Goal: Transaction & Acquisition: Download file/media

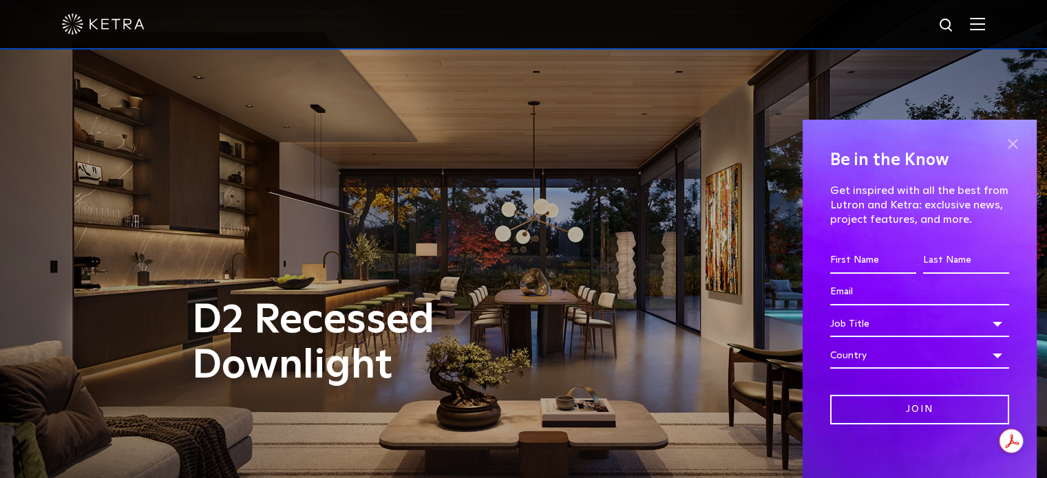
click at [1002, 145] on span at bounding box center [1012, 143] width 21 height 21
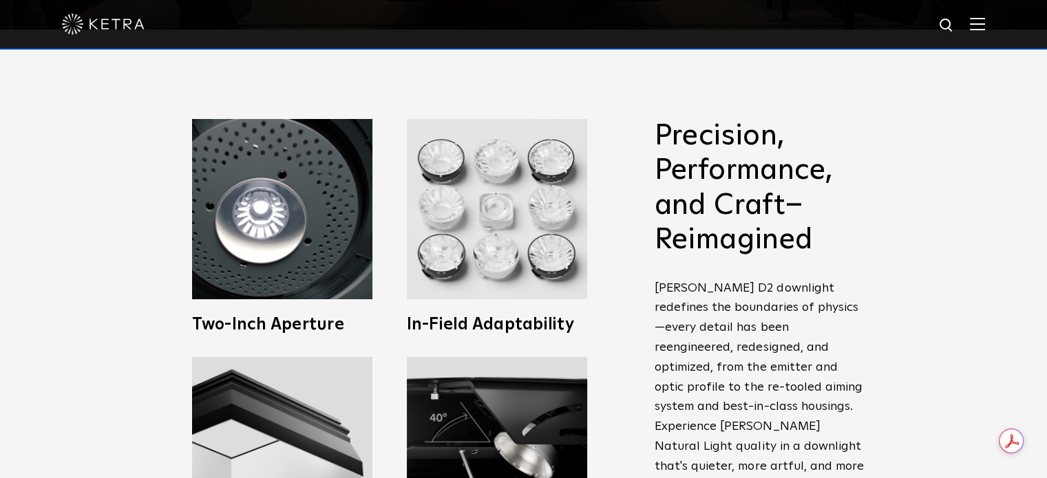
scroll to position [449, 0]
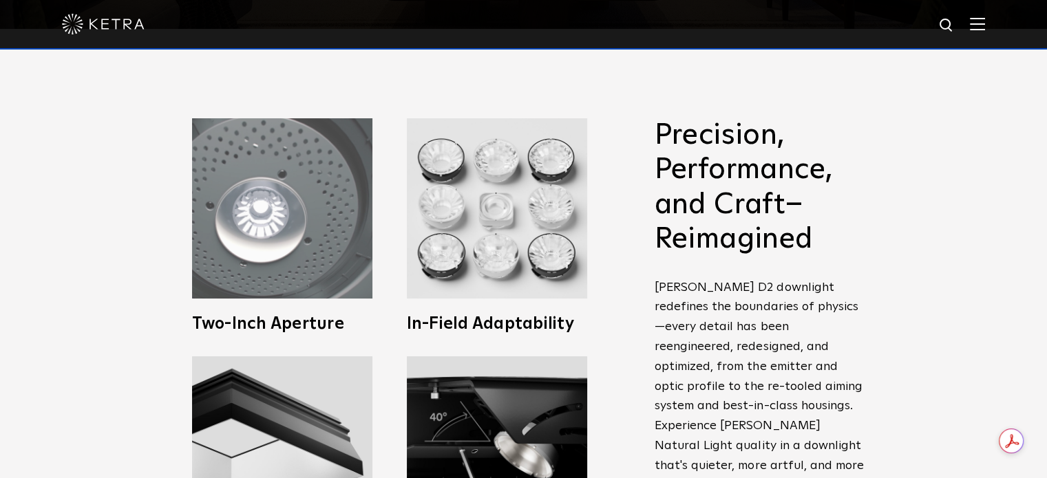
click at [281, 250] on img at bounding box center [282, 208] width 180 height 180
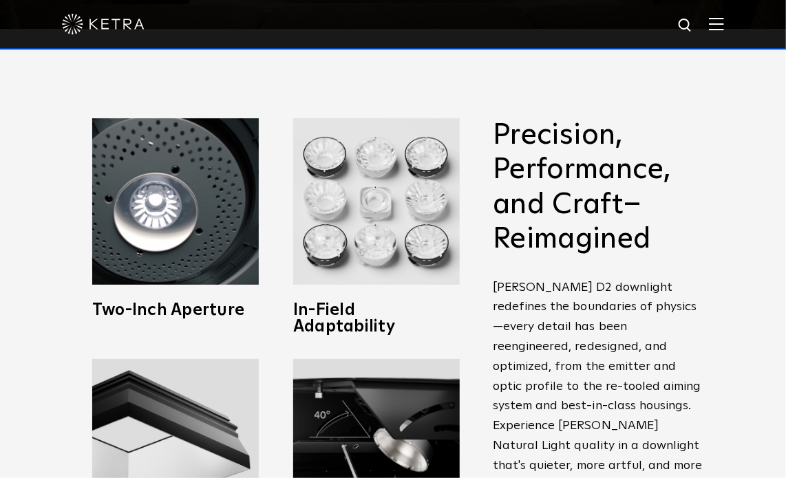
click at [707, 114] on div "Precision, Performance, and Craft–Reimagined [PERSON_NAME] D2 downlight redefin…" at bounding box center [393, 365] width 786 height 672
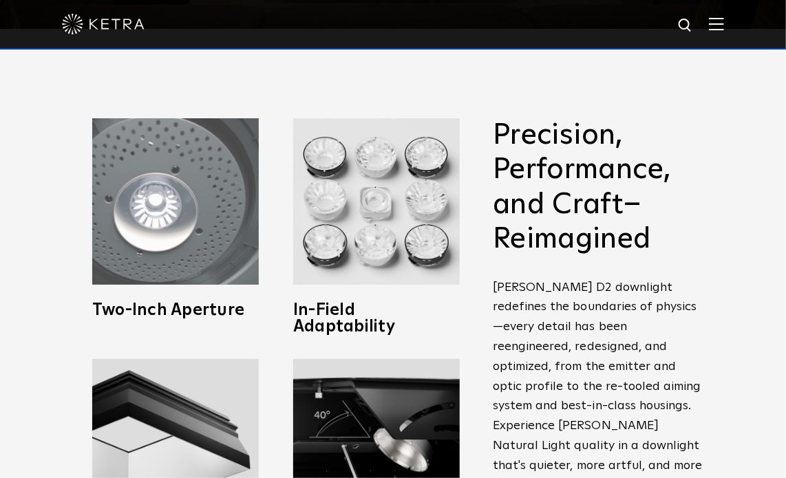
click at [127, 145] on img at bounding box center [175, 201] width 167 height 167
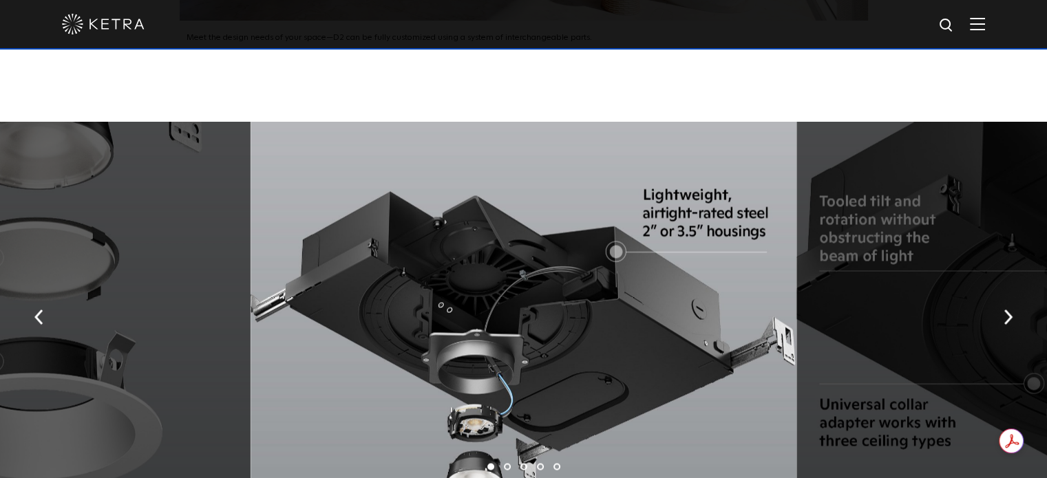
scroll to position [2239, 0]
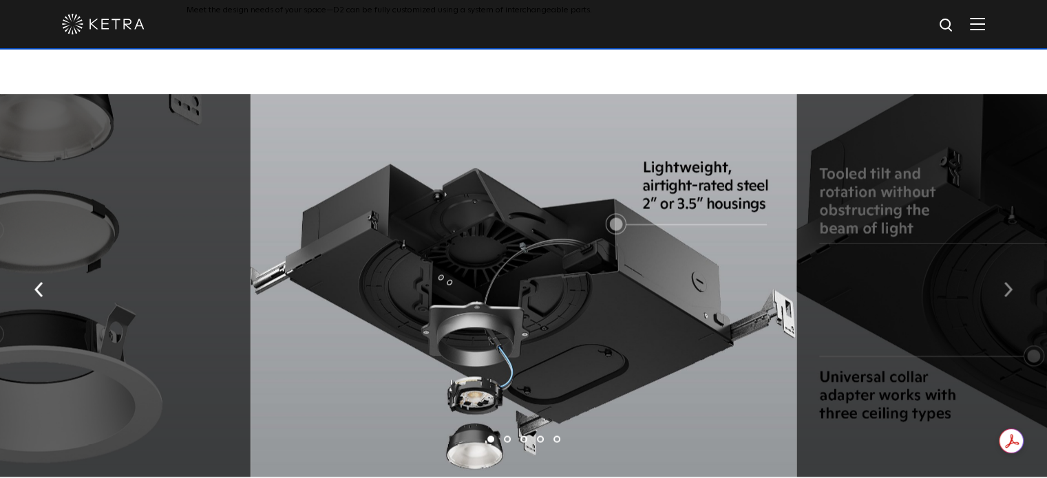
click at [1001, 284] on button "button" at bounding box center [1008, 288] width 30 height 47
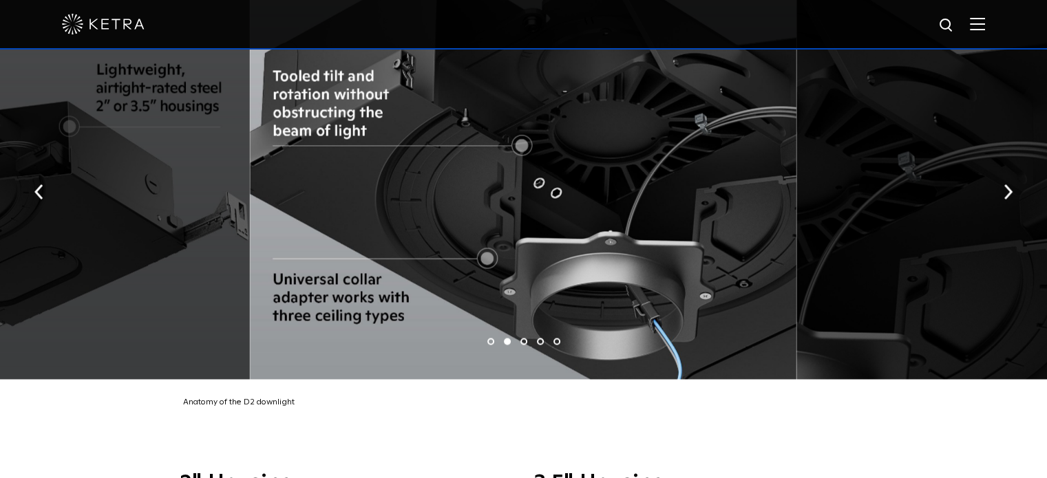
scroll to position [2331, 0]
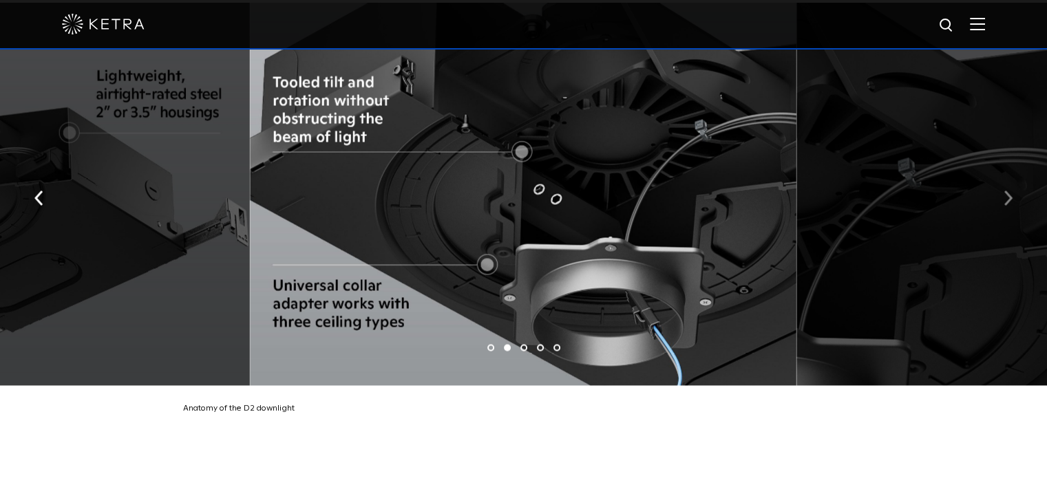
click at [1010, 173] on button "button" at bounding box center [1008, 196] width 30 height 47
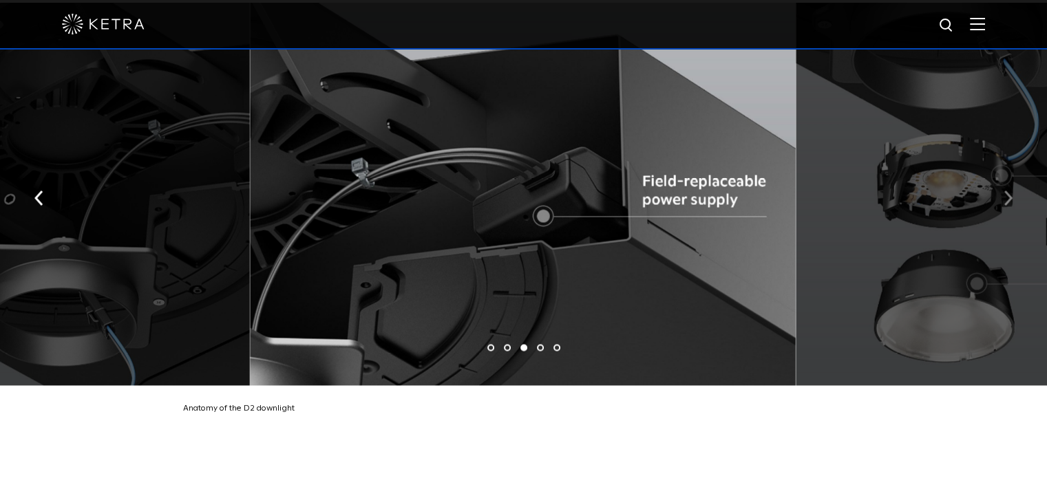
click at [1010, 173] on button "button" at bounding box center [1008, 196] width 30 height 47
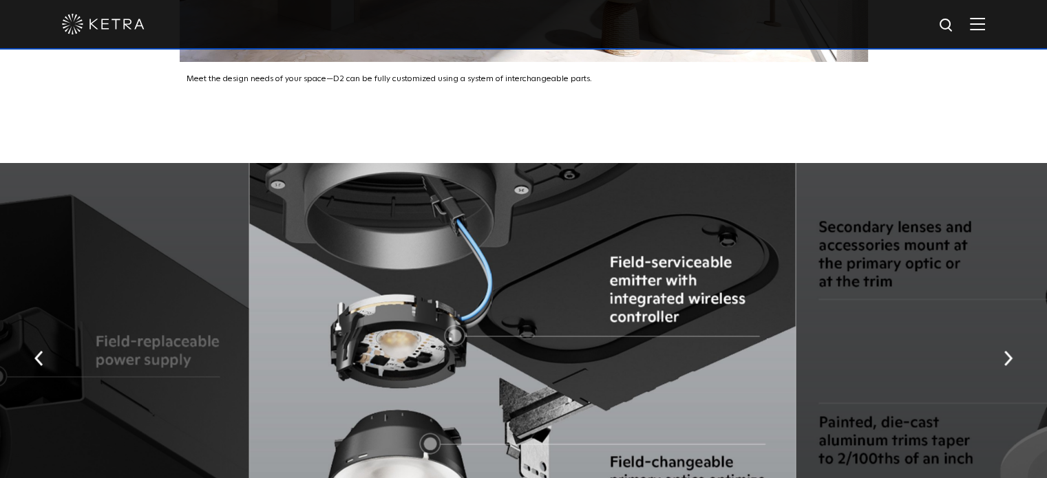
scroll to position [2166, 0]
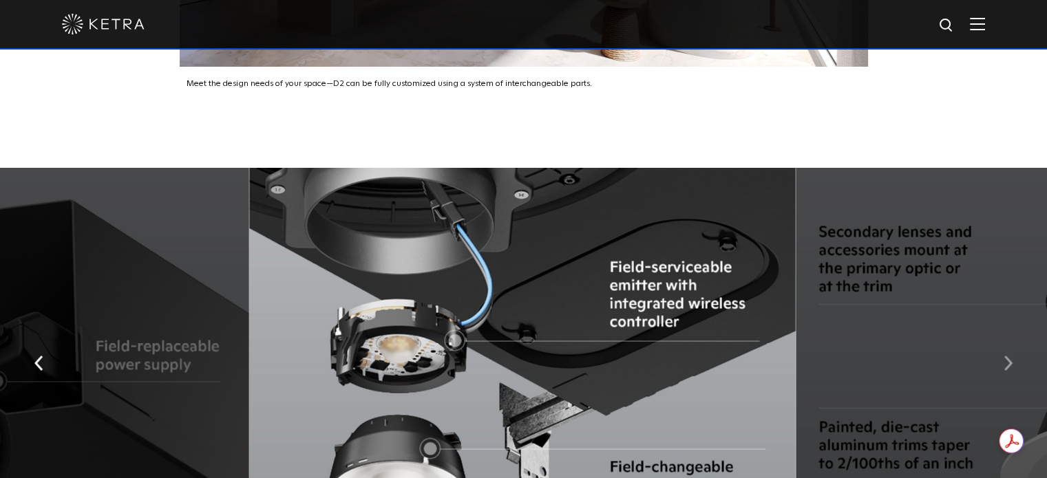
click at [1000, 362] on button "button" at bounding box center [1008, 362] width 30 height 47
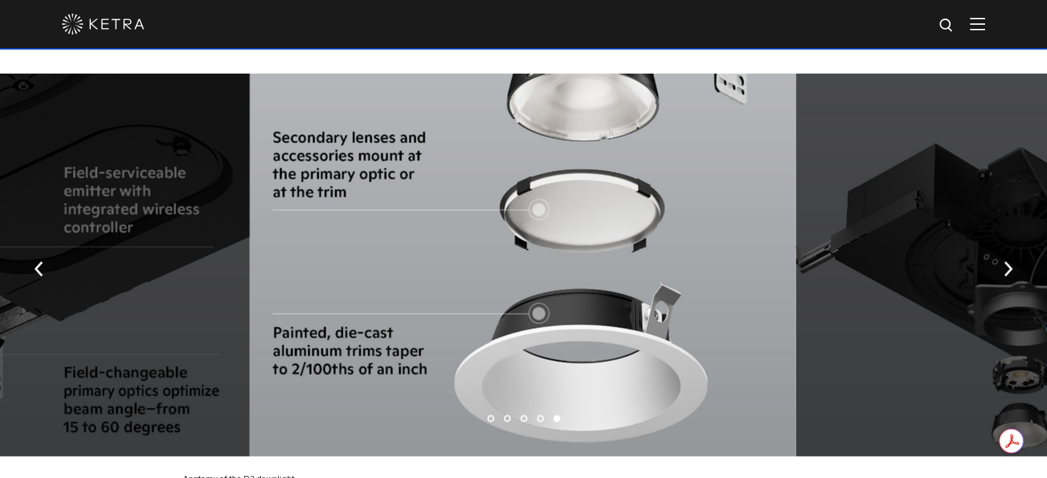
scroll to position [2276, 0]
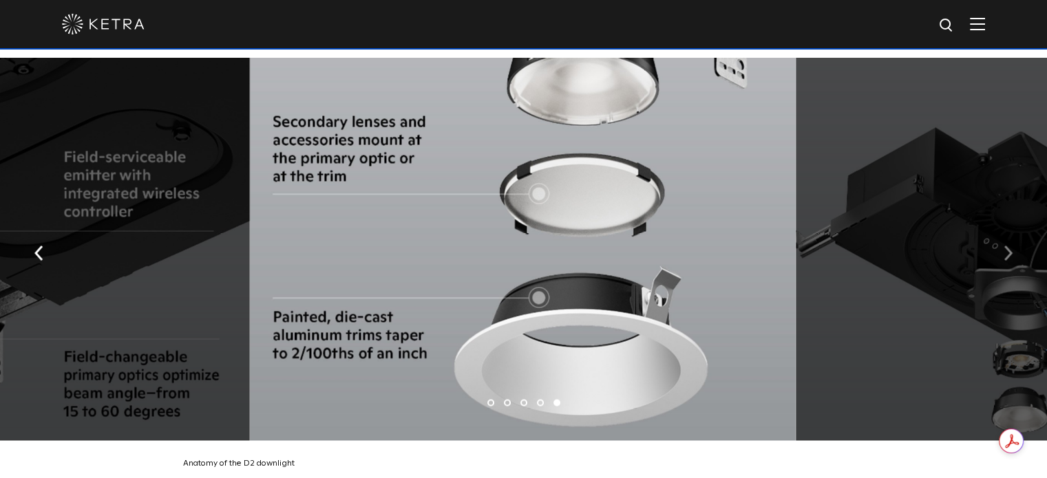
click at [1006, 246] on img "button" at bounding box center [1007, 253] width 9 height 15
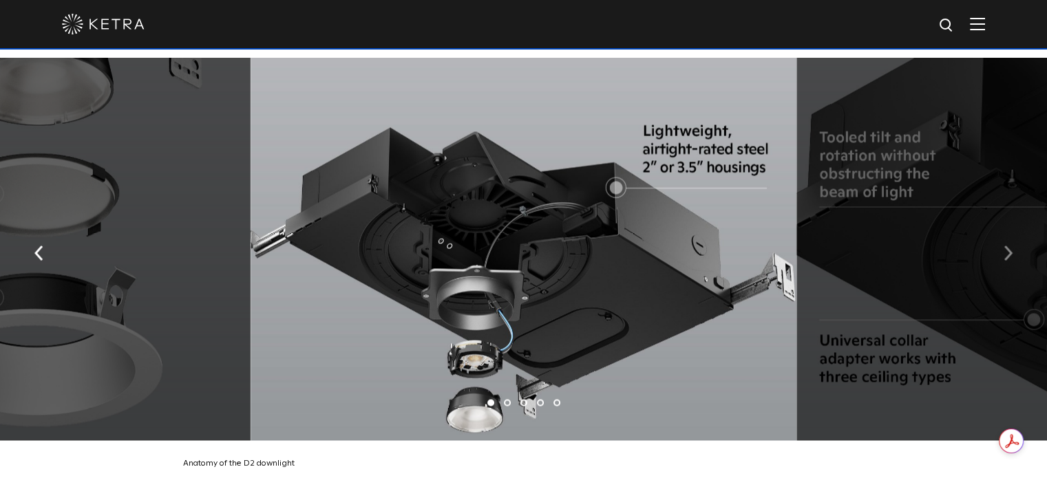
click at [1006, 246] on img "button" at bounding box center [1007, 253] width 9 height 15
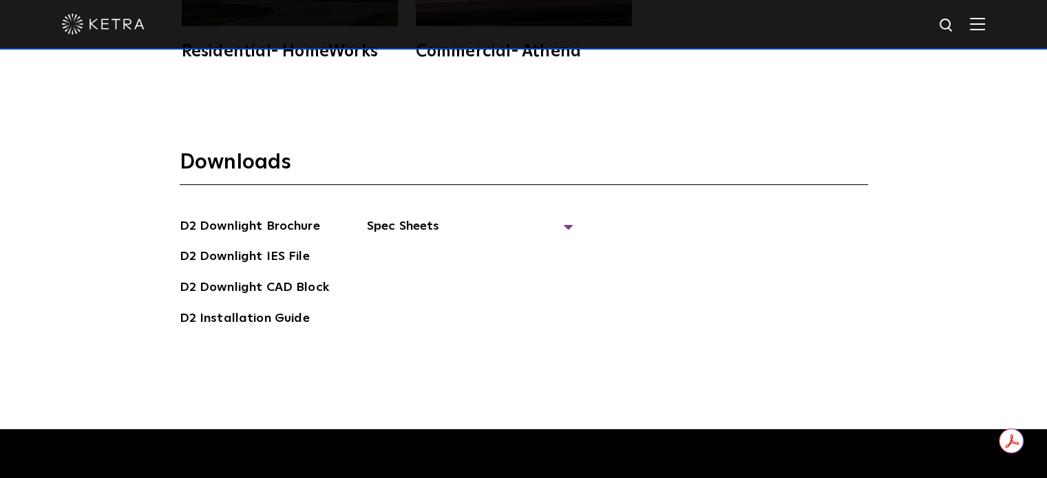
scroll to position [3624, 0]
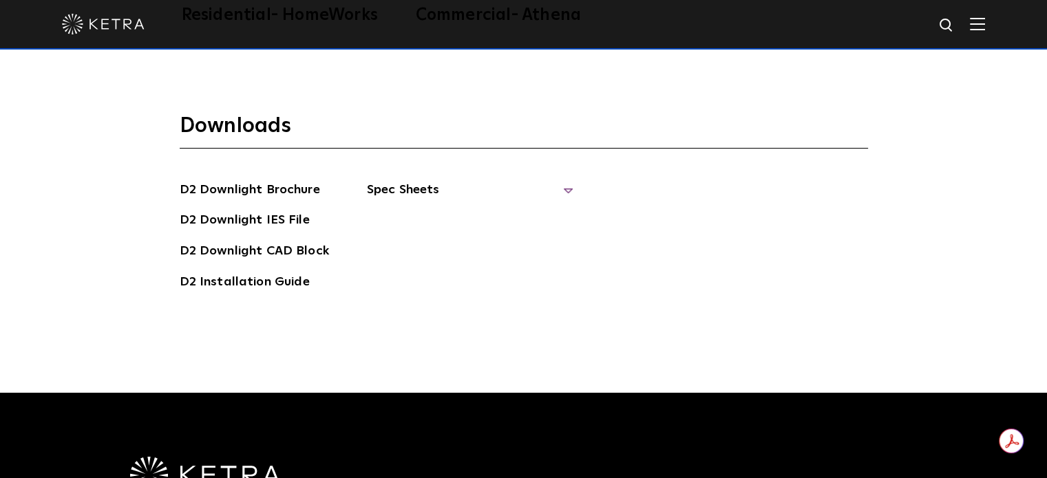
click at [567, 180] on span "Spec Sheets" at bounding box center [470, 195] width 206 height 30
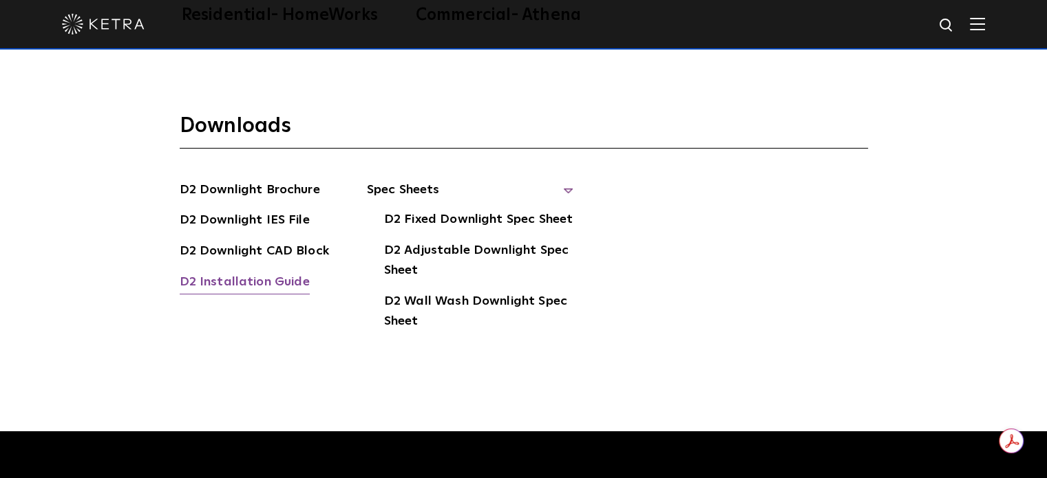
click at [239, 273] on link "D2 Installation Guide" at bounding box center [245, 284] width 130 height 22
click at [207, 180] on link "D2 Downlight Brochure" at bounding box center [250, 191] width 140 height 22
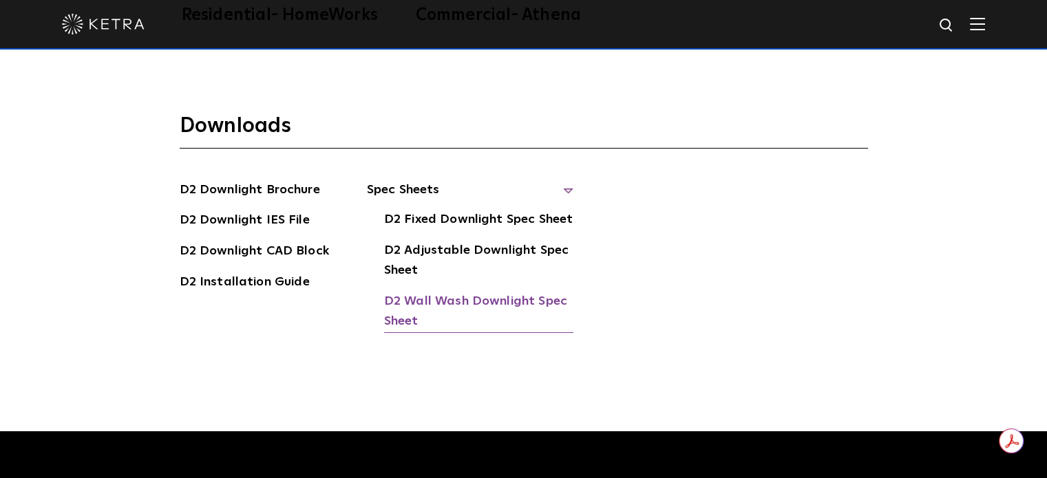
click at [454, 292] on link "D2 Wall Wash Downlight Spec Sheet" at bounding box center [478, 313] width 189 height 42
